Goal: Information Seeking & Learning: Find specific fact

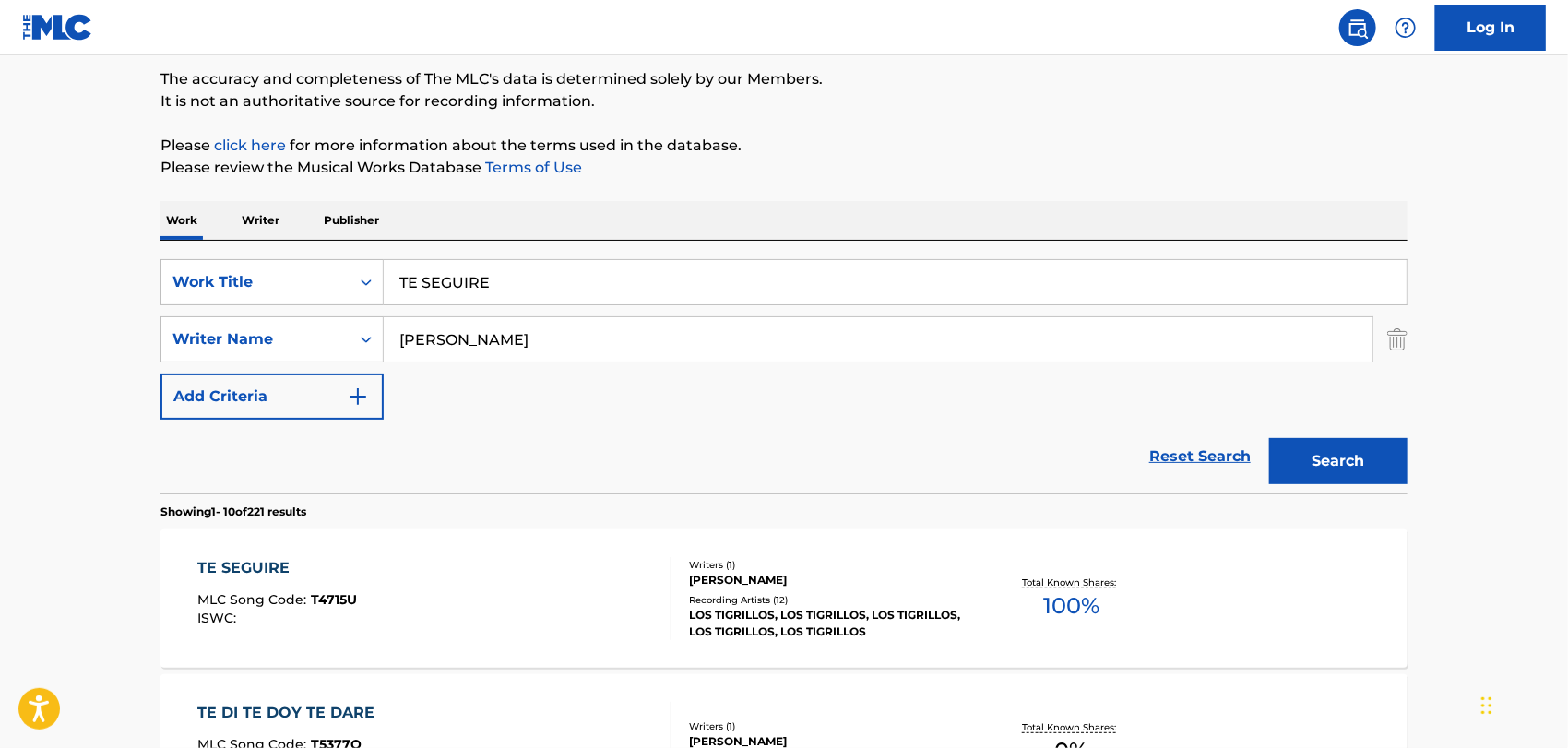
scroll to position [307, 0]
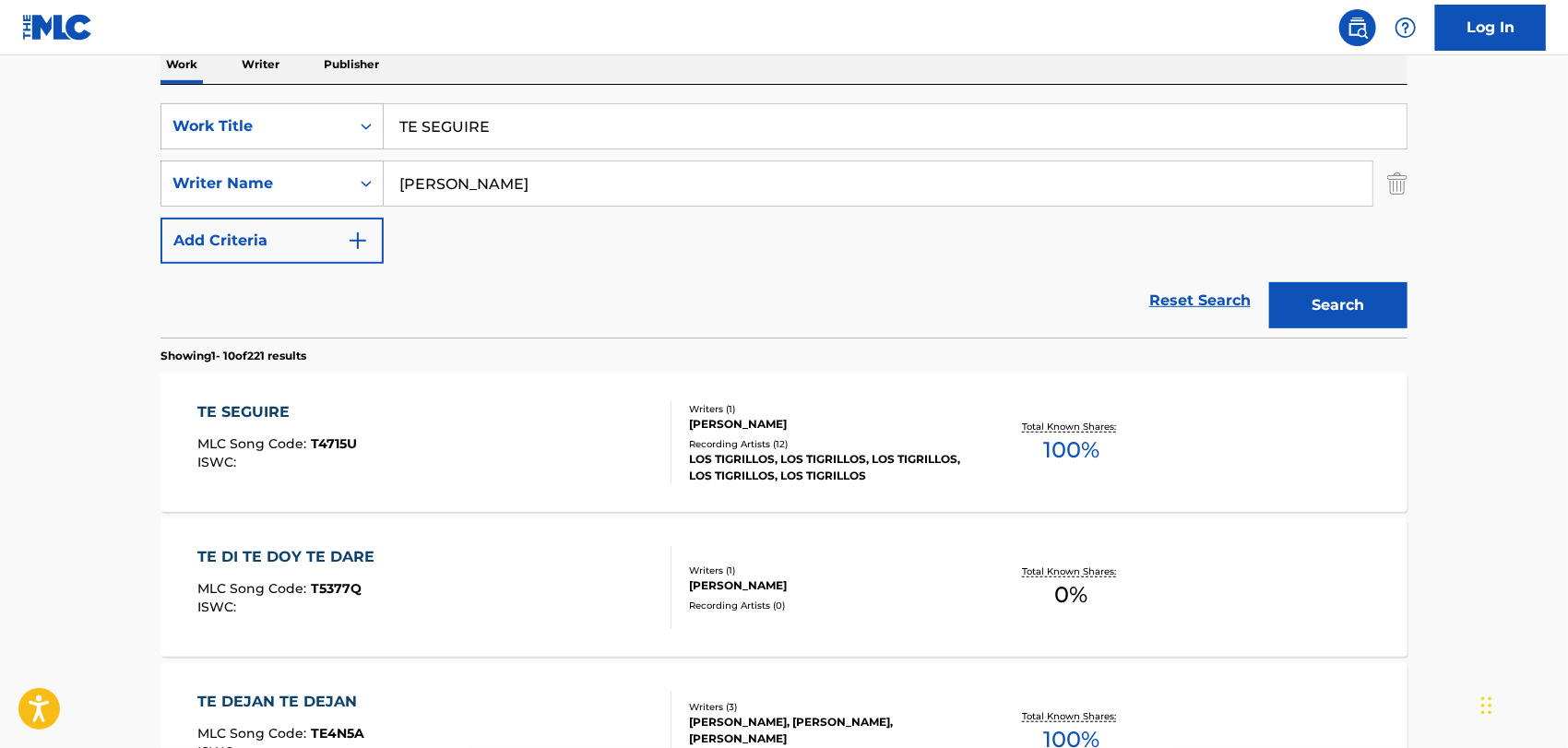
click at [552, 452] on div "TE SEGUIRE MLC Song Code : T4715U ISWC :" at bounding box center [436, 442] width 474 height 83
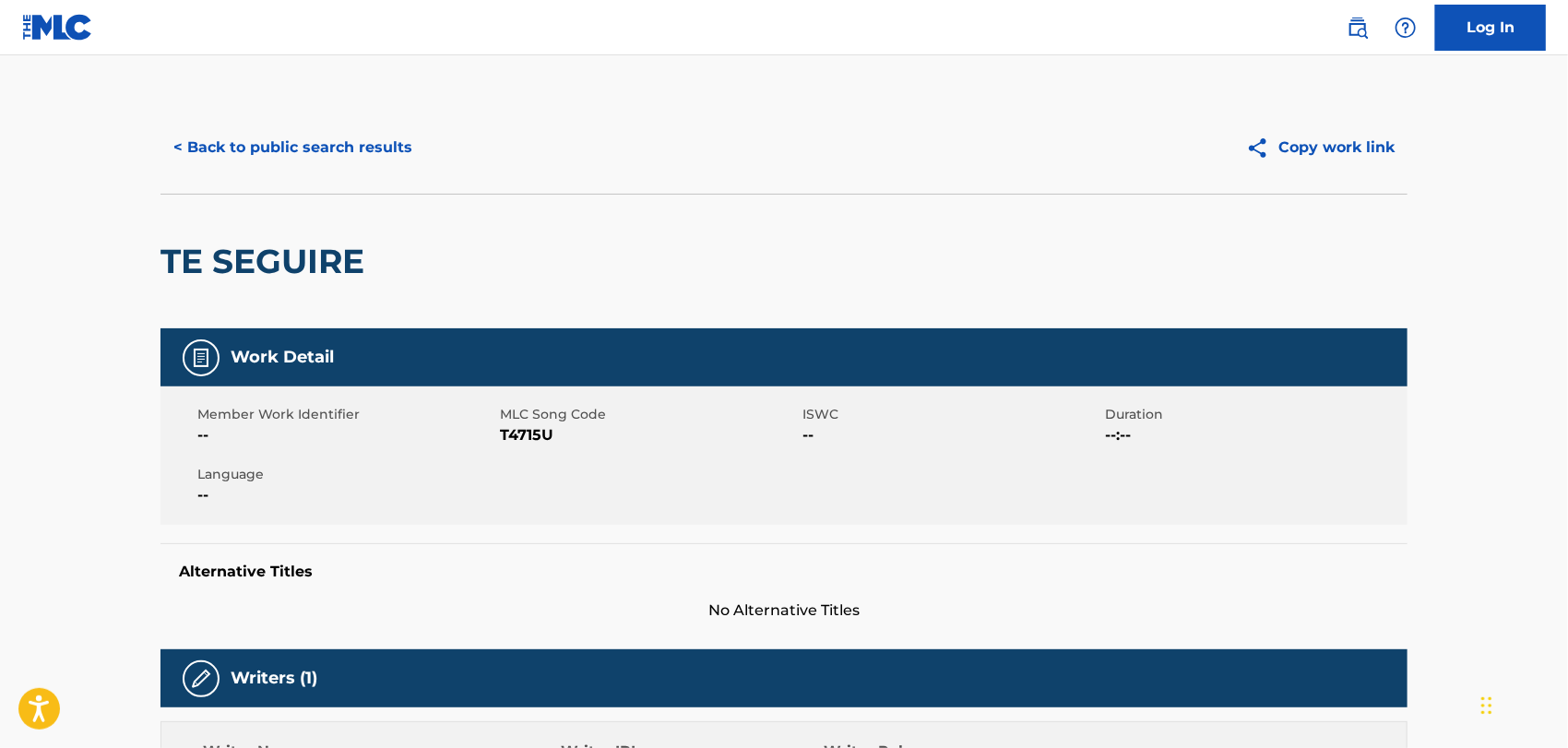
click at [303, 160] on button "< Back to public search results" at bounding box center [292, 147] width 265 height 46
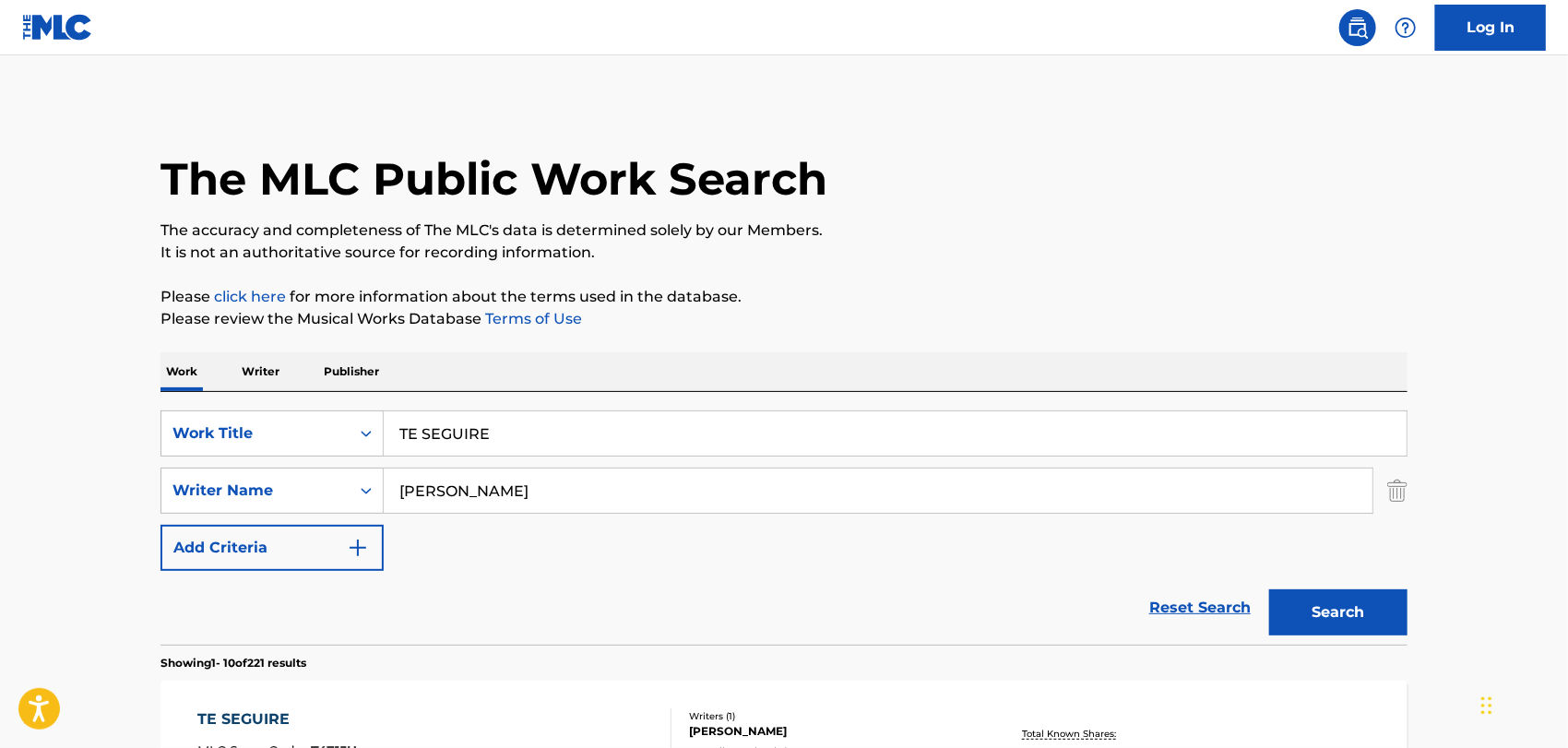
scroll to position [307, 0]
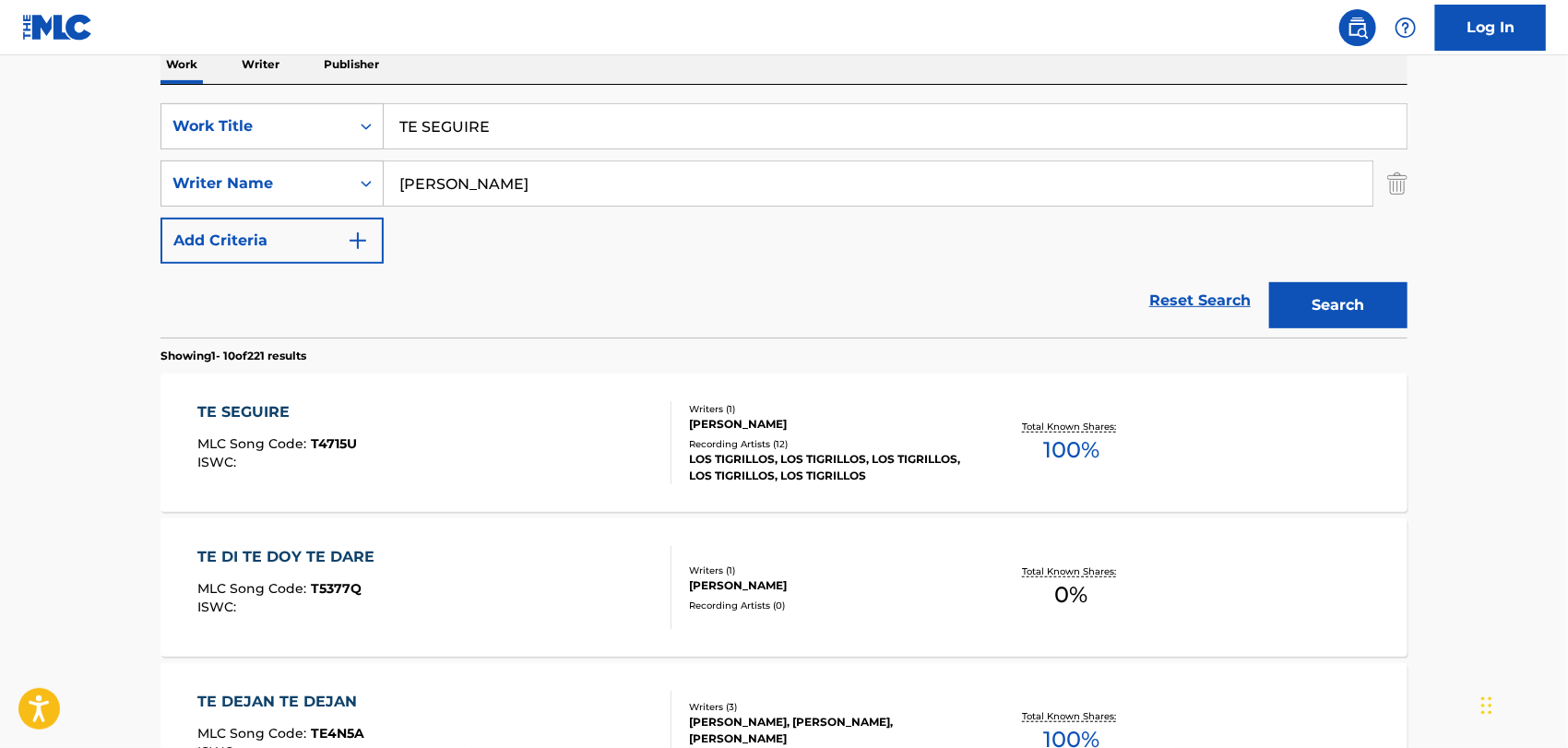
drag, startPoint x: 497, startPoint y: 128, endPoint x: 0, endPoint y: 258, distance: 513.7
click at [162, 166] on div "SearchWithCriteria4565d393-76c6-4c18-a45b-a3307a54f40f Work Title TE SEGUIRE Se…" at bounding box center [783, 183] width 1247 height 160
paste input "SHIN"
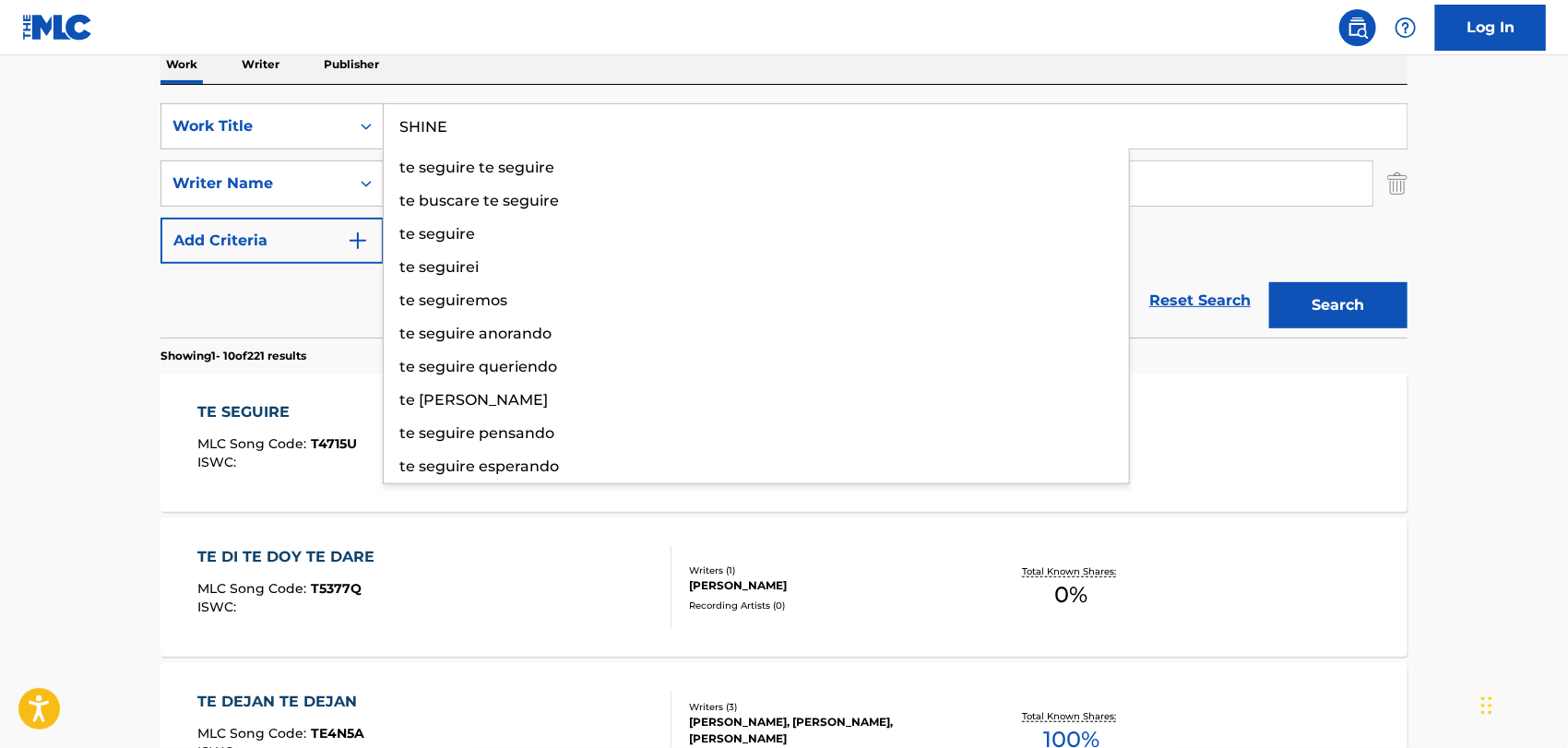
type input "SHINE"
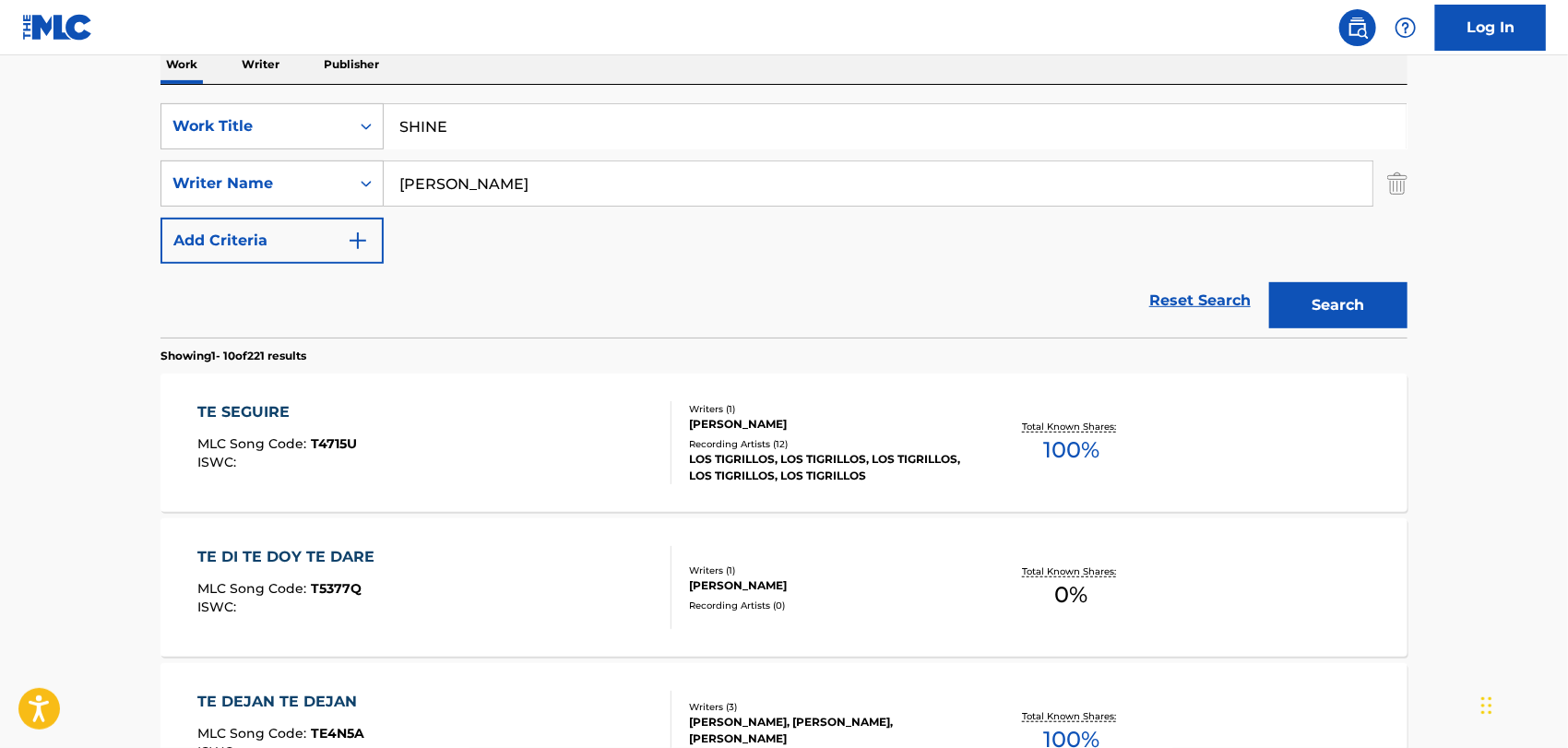
click at [295, 303] on div "Reset Search Search" at bounding box center [783, 301] width 1247 height 74
drag, startPoint x: 523, startPoint y: 187, endPoint x: 28, endPoint y: 186, distance: 495.0
paste input "[PERSON_NAME]"
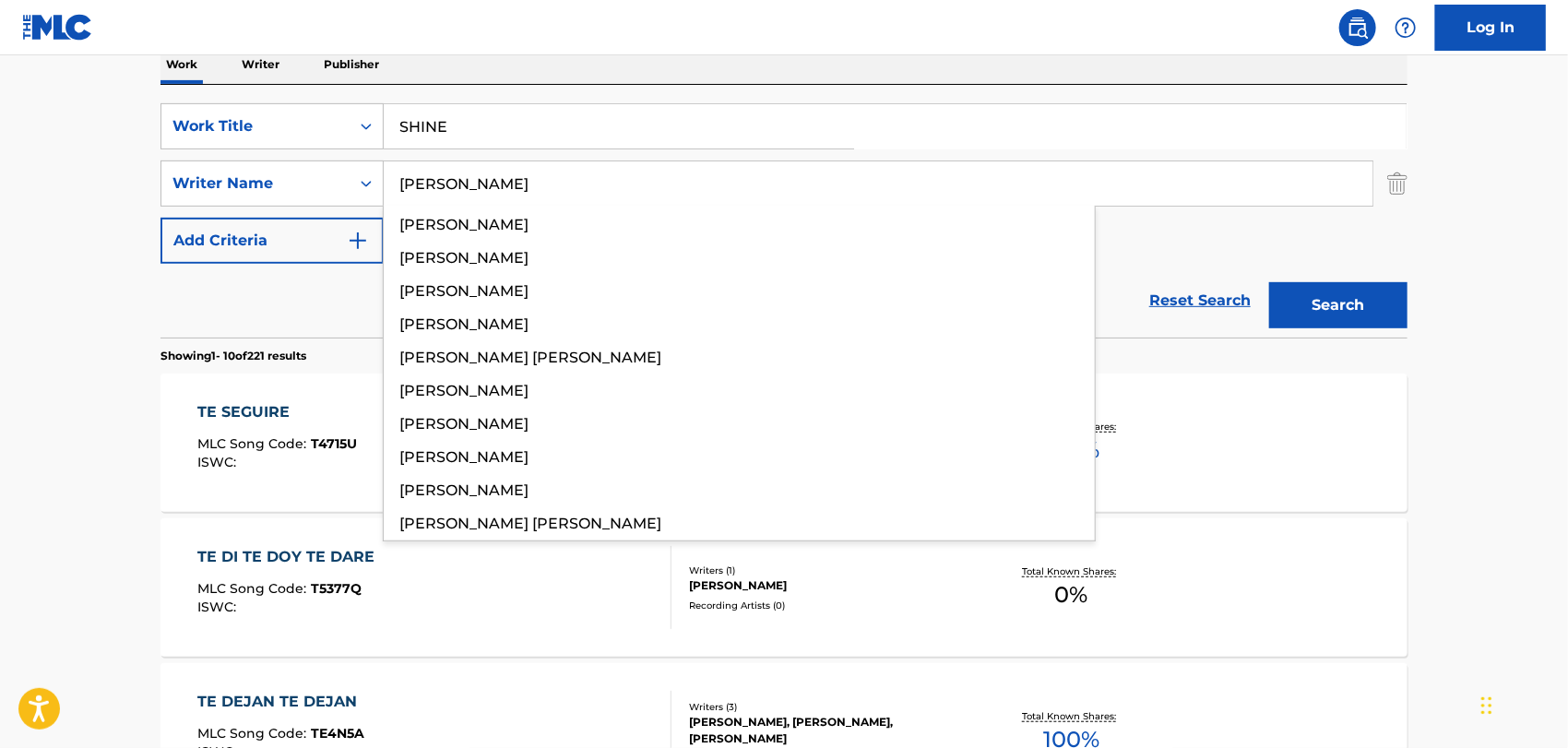
type input "[PERSON_NAME]"
click at [1269, 282] on button "Search" at bounding box center [1339, 304] width 139 height 46
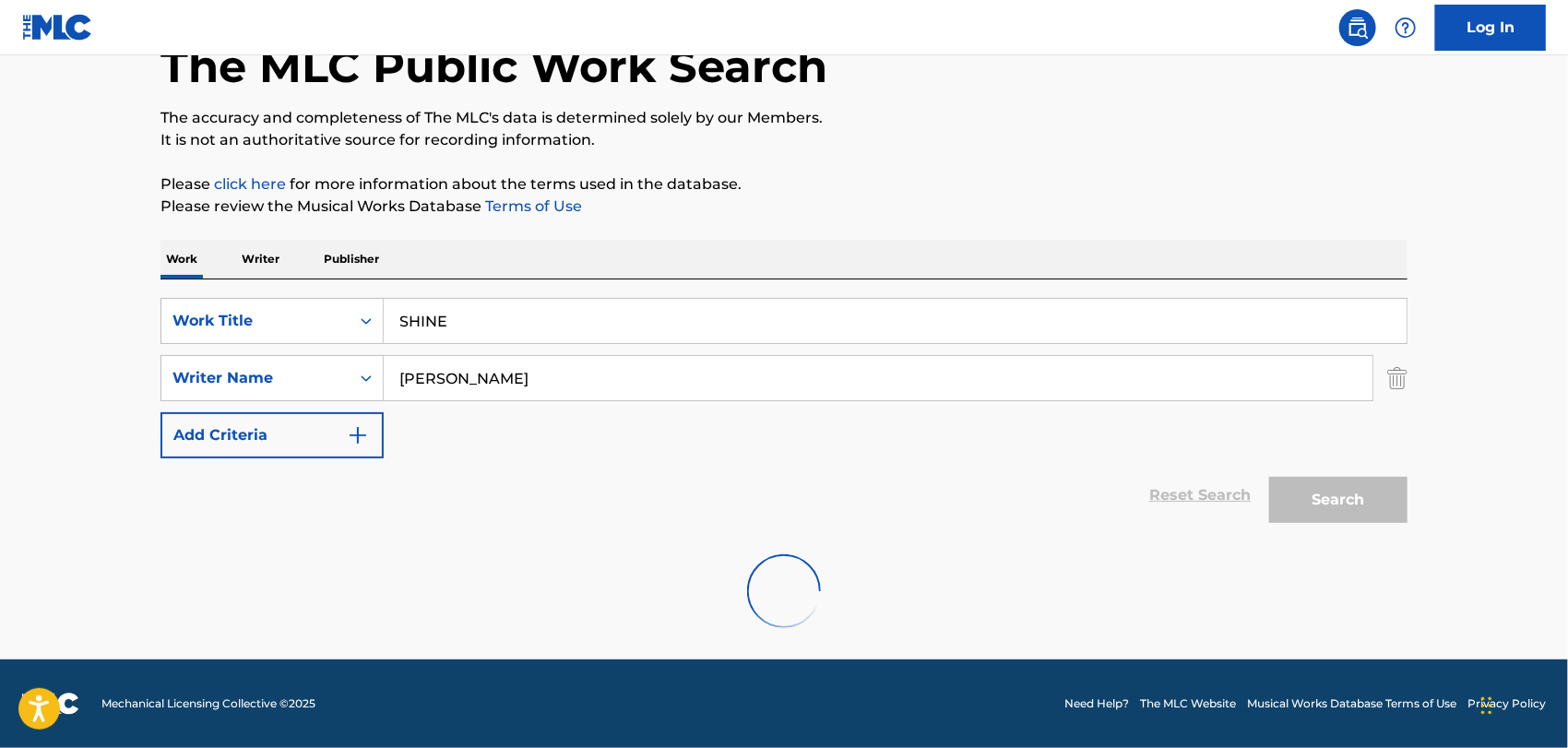
scroll to position [256, 0]
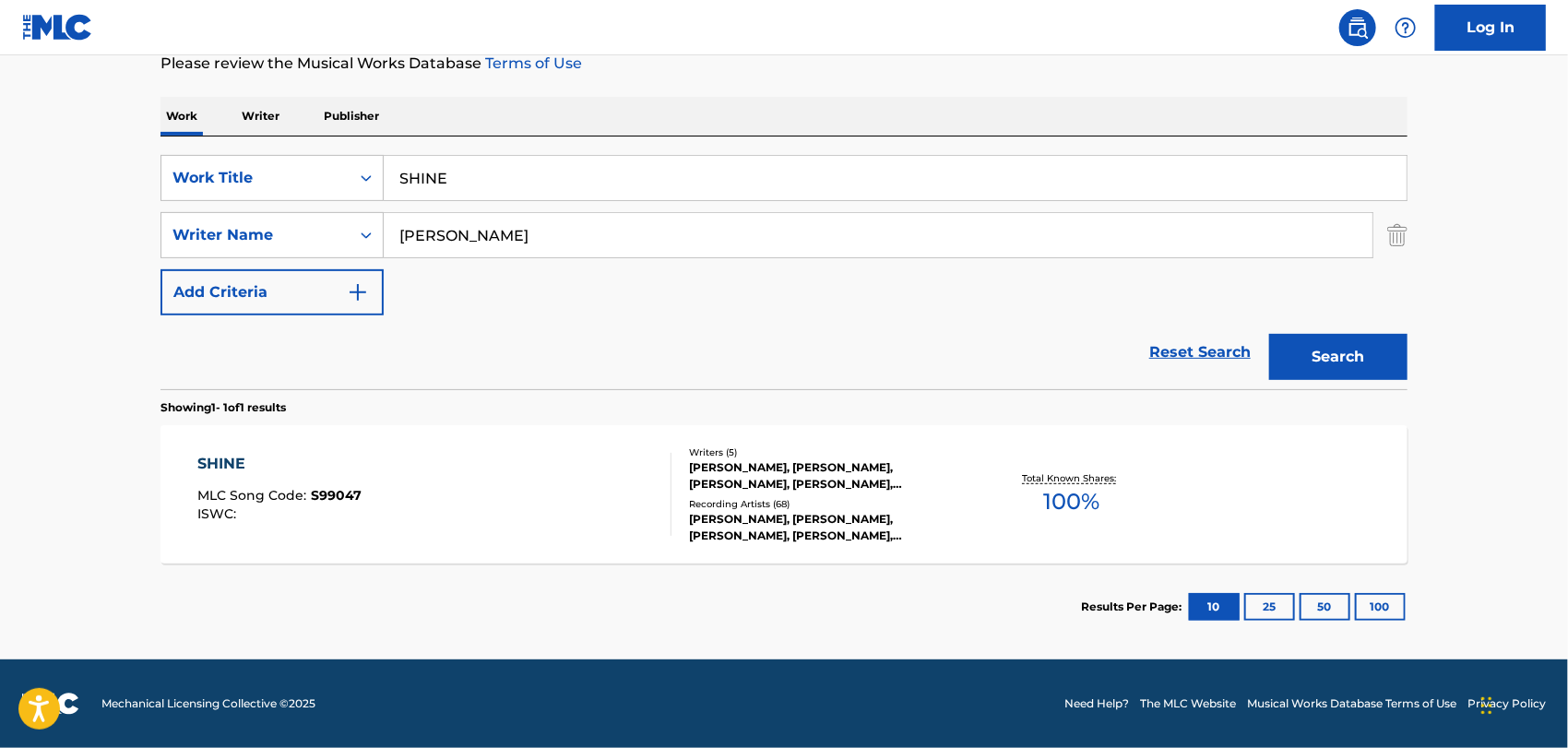
click at [499, 503] on div "SHINE MLC Song Code : S99047 ISWC :" at bounding box center [436, 494] width 474 height 83
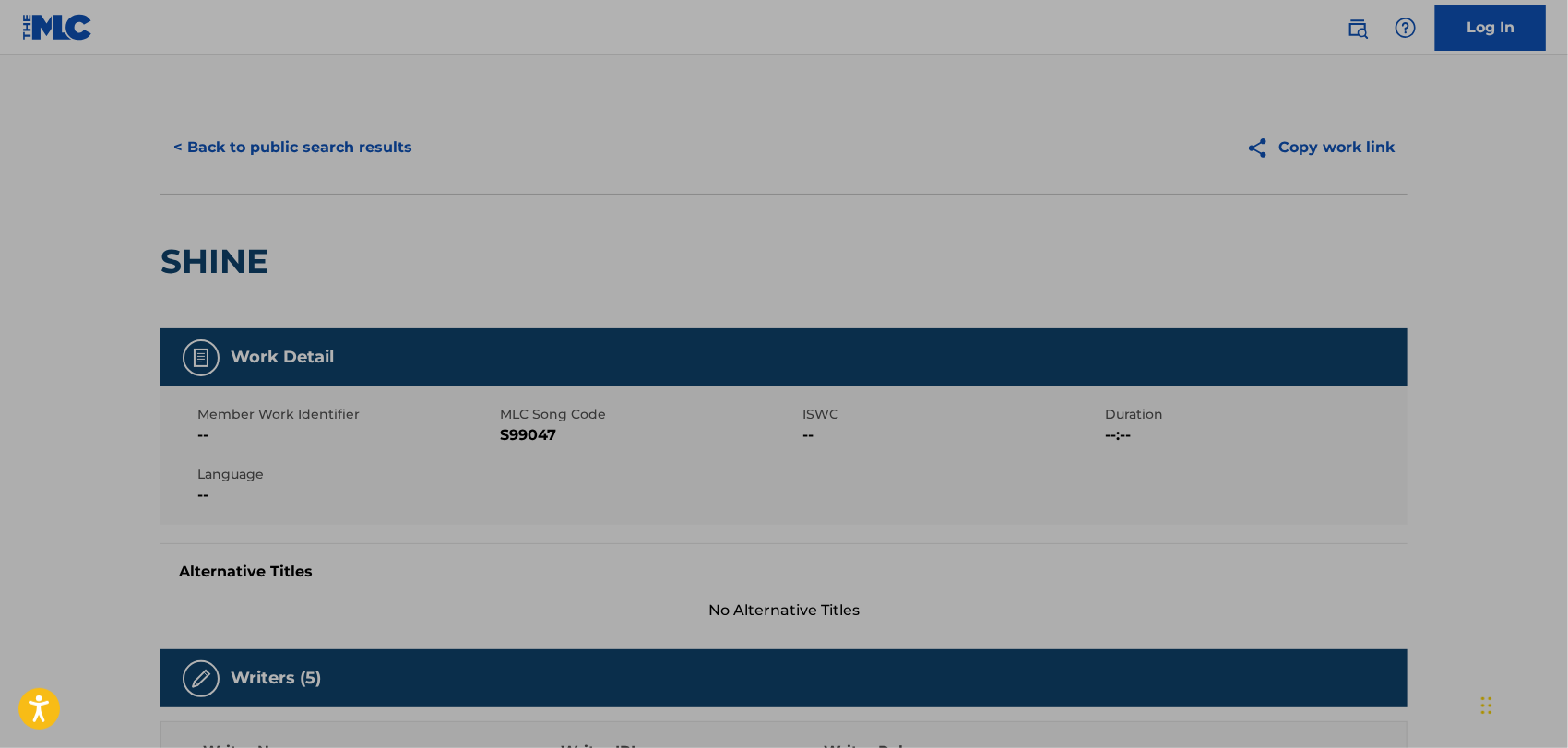
drag, startPoint x: 499, startPoint y: 493, endPoint x: 720, endPoint y: 248, distance: 329.9
click at [720, 248] on div "SHINE" at bounding box center [783, 261] width 1247 height 135
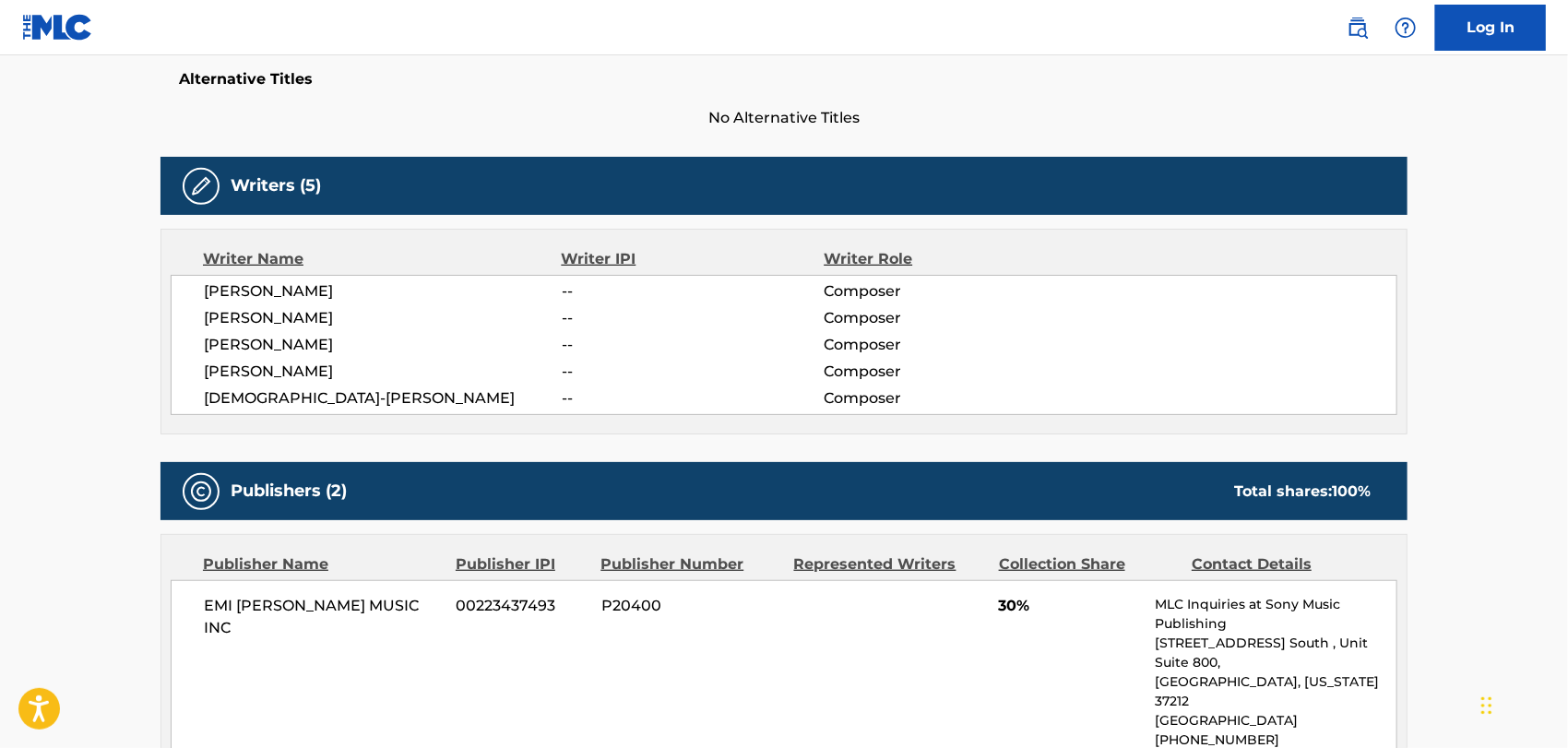
scroll to position [354, 0]
